Goal: Use online tool/utility: Utilize a website feature to perform a specific function

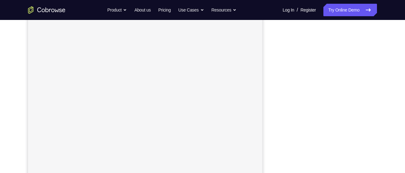
scroll to position [106, 0]
click at [386, 108] on div "Your Support Agent Your Customer Web iOS Android Next Steps We’d be happy to gi…" at bounding box center [202, 119] width 399 height 411
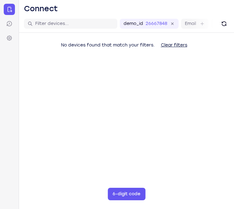
click at [41, 152] on main "demo_id 266678481 266678481 Email User ID Device ID Device name 6-digit code Co…" at bounding box center [126, 119] width 215 height 209
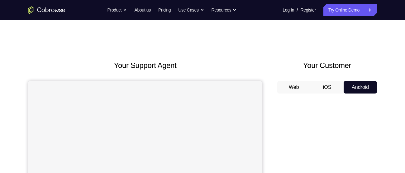
scroll to position [57, 0]
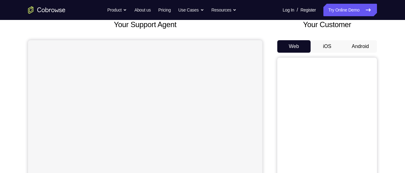
click at [360, 41] on button "Android" at bounding box center [360, 46] width 33 height 12
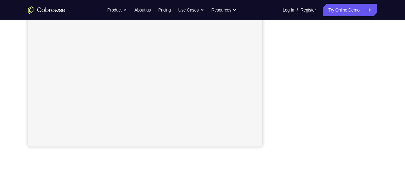
scroll to position [147, 0]
click at [377, 94] on div "Your Support Agent Your Customer Web iOS Android Next Steps We’d be happy to gi…" at bounding box center [202, 78] width 399 height 411
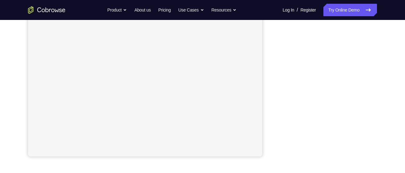
scroll to position [136, 0]
click at [382, 87] on div "Your Support Agent Your Customer Web iOS Android Next Steps We’d be happy to gi…" at bounding box center [202, 89] width 399 height 411
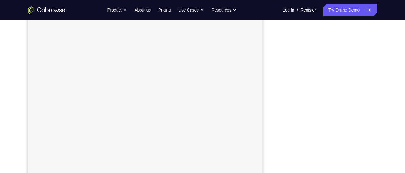
scroll to position [95, 0]
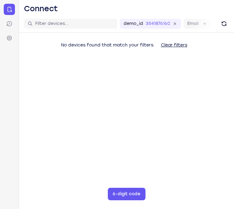
click at [188, 126] on main "demo_id 3541876160 3541876160 Email User ID Device ID Device name 6-digit code …" at bounding box center [126, 119] width 215 height 209
click at [86, 166] on main "demo_id 3541876160 3541876160 Email User ID Device ID Device name 6-digit code …" at bounding box center [126, 119] width 215 height 209
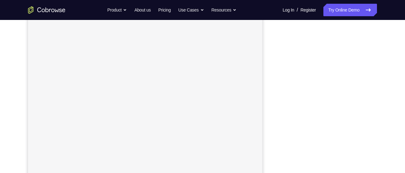
scroll to position [99, 0]
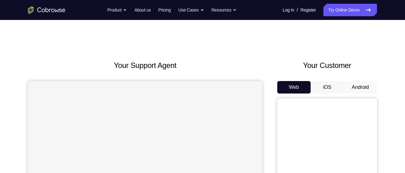
click at [369, 84] on button "Android" at bounding box center [360, 87] width 33 height 12
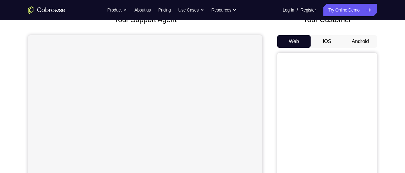
scroll to position [46, 0]
click at [358, 46] on button "Android" at bounding box center [360, 41] width 33 height 12
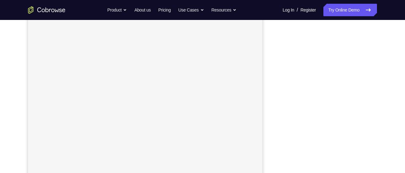
scroll to position [102, 0]
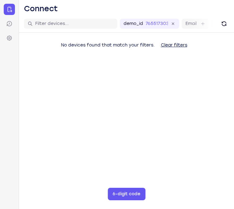
click at [42, 122] on main "demo_id 765517303 765517303 Email User ID Device ID Device name 6-digit code Co…" at bounding box center [126, 119] width 215 height 209
